Goal: Information Seeking & Learning: Learn about a topic

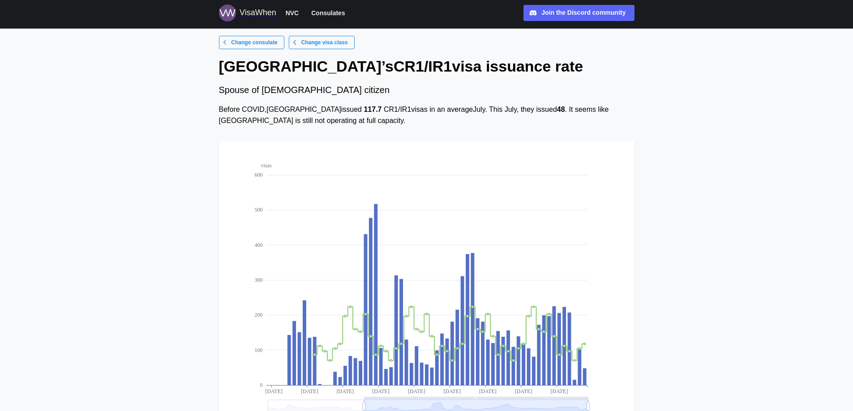
click at [310, 43] on span "Change visa class" at bounding box center [324, 42] width 47 height 13
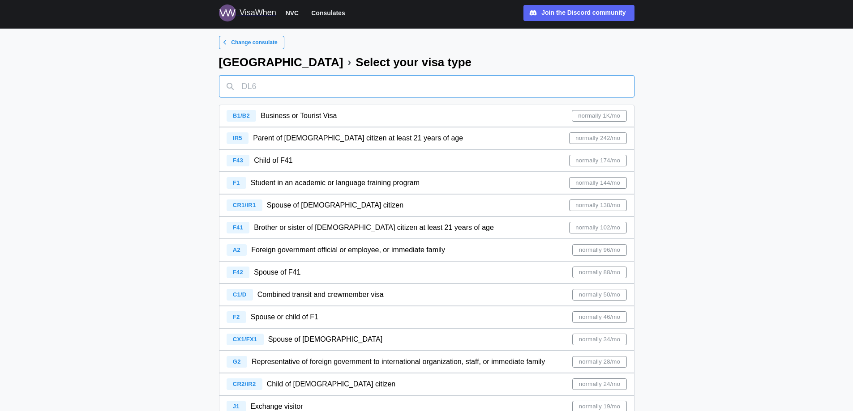
click at [268, 84] on input "text" at bounding box center [426, 86] width 415 height 22
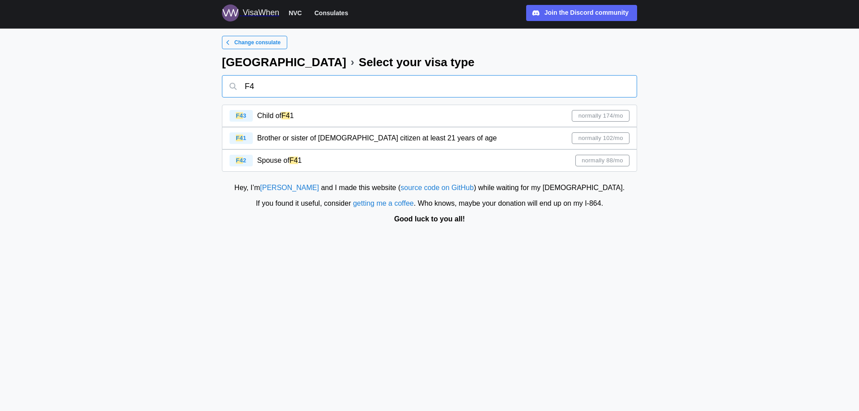
type input "F4"
click at [349, 137] on span "Brother or sister of [DEMOGRAPHIC_DATA] citizen at least 21 years of age" at bounding box center [377, 138] width 240 height 8
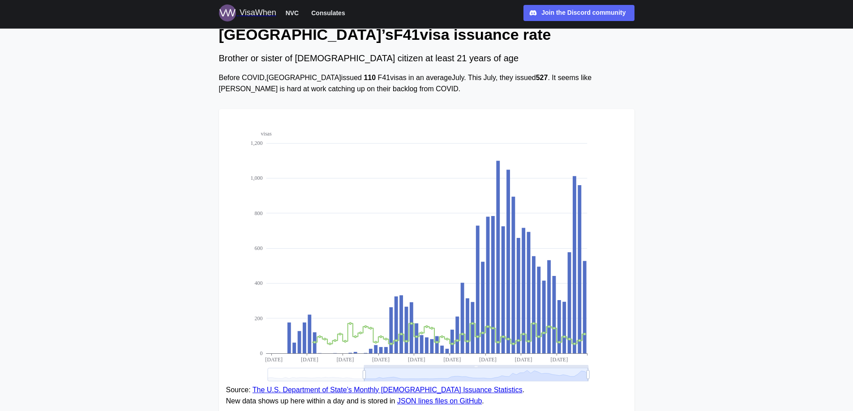
scroll to position [16, 0]
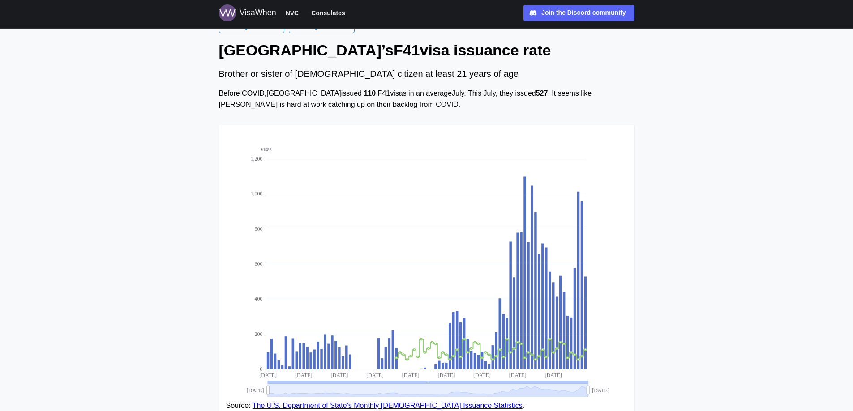
drag, startPoint x: 363, startPoint y: 392, endPoint x: 243, endPoint y: 386, distance: 120.1
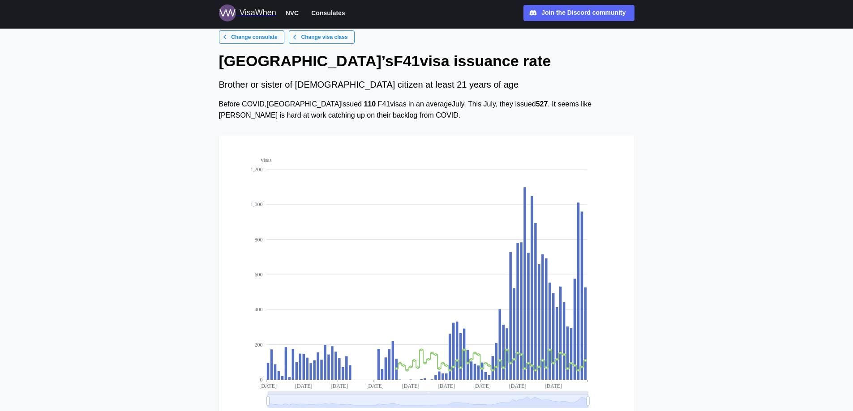
scroll to position [0, 0]
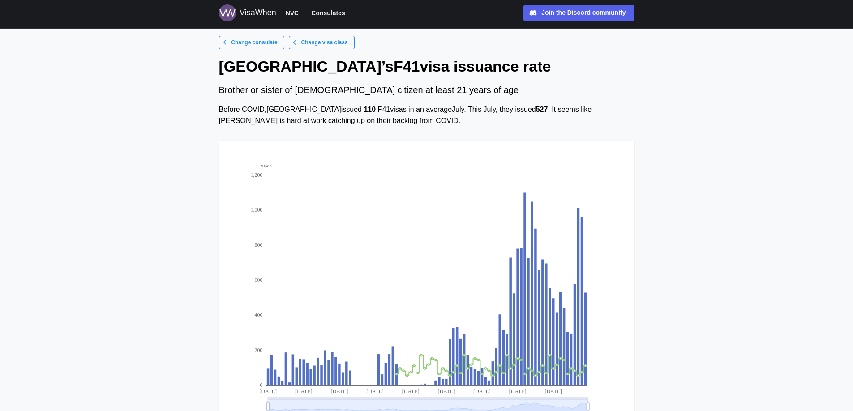
click at [619, 17] on div "Join the Discord community" at bounding box center [583, 13] width 84 height 10
